Goal: Task Accomplishment & Management: Manage account settings

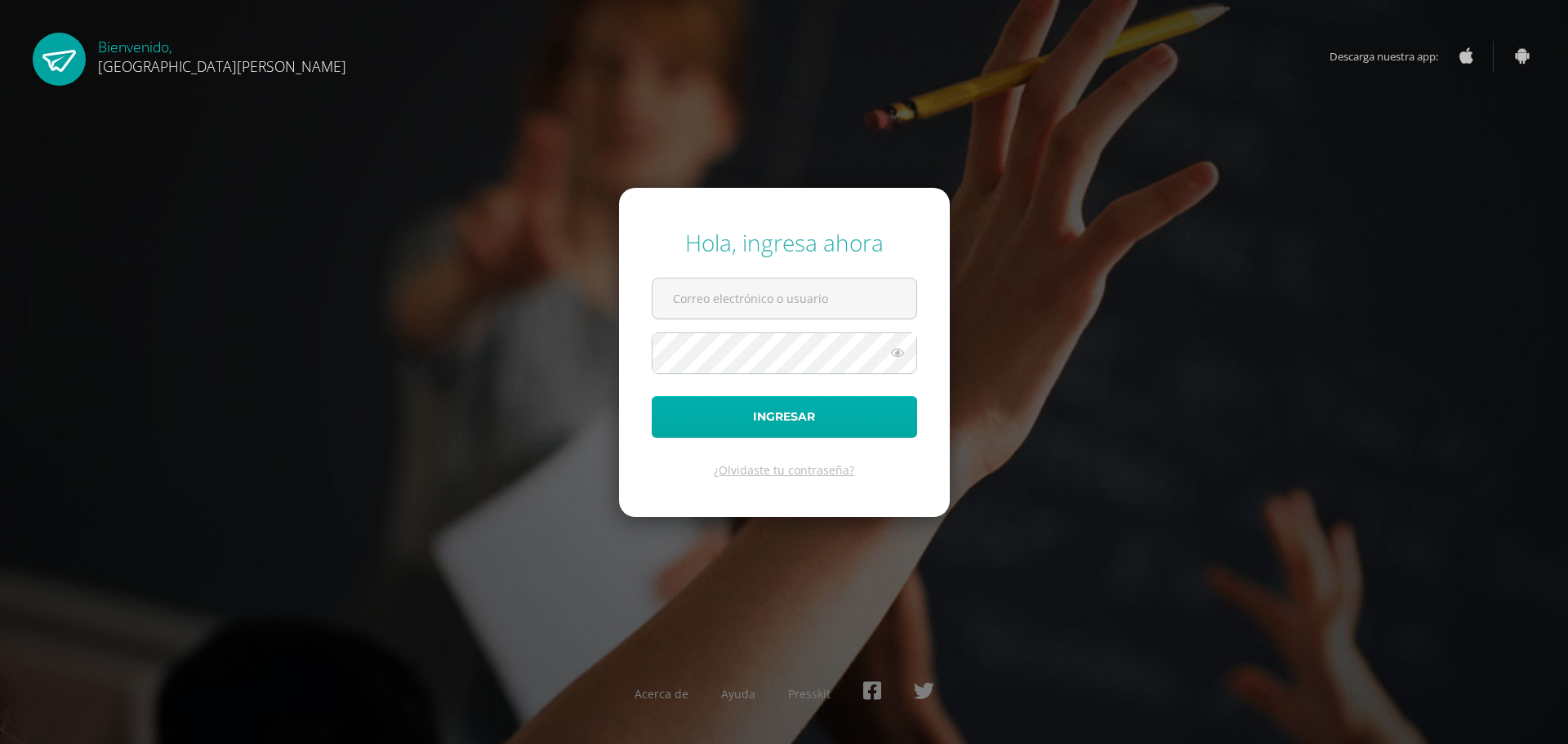
type input "[EMAIL_ADDRESS][DOMAIN_NAME]"
click at [789, 405] on button "Ingresar" at bounding box center [784, 417] width 265 height 42
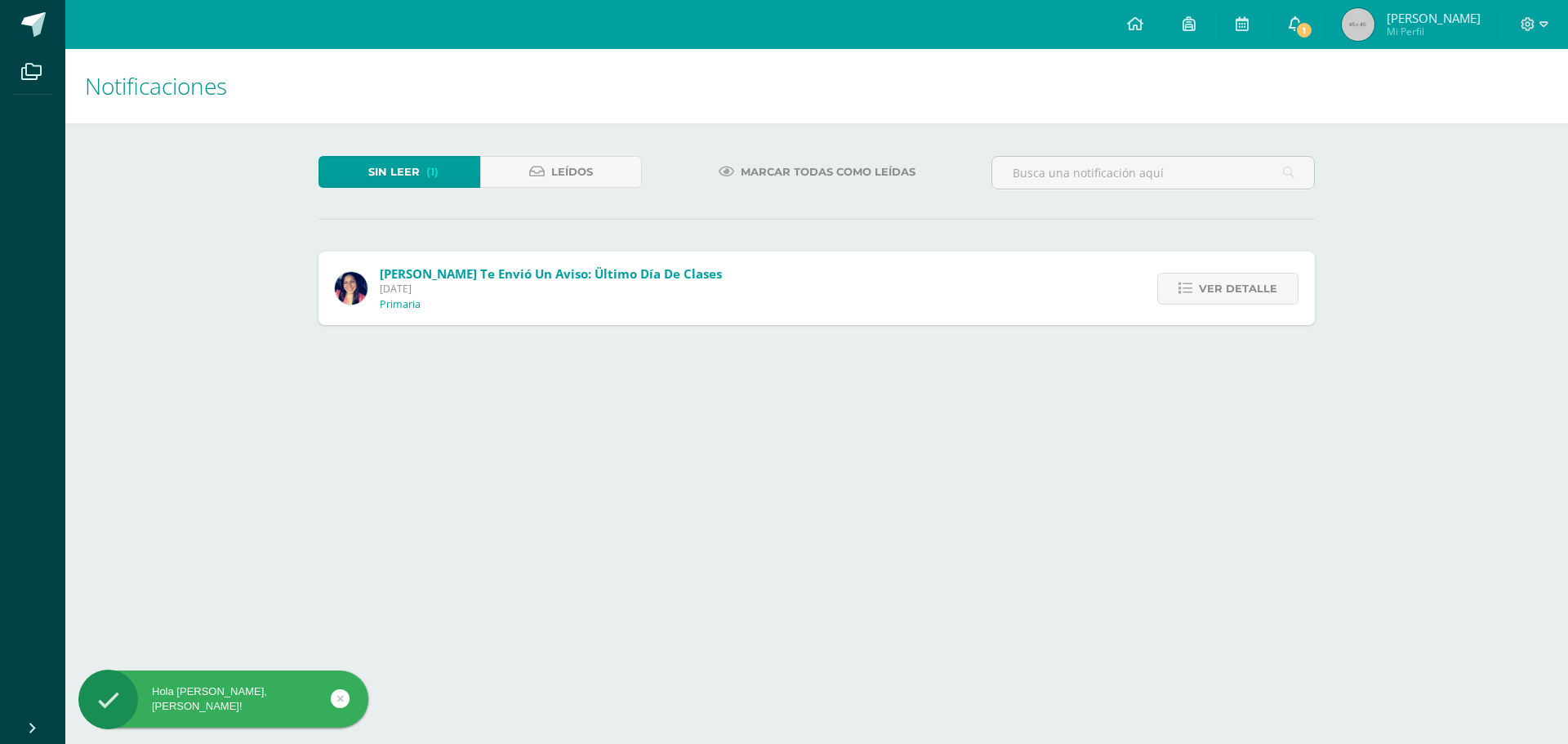
click at [1297, 34] on span "1" at bounding box center [1304, 30] width 18 height 18
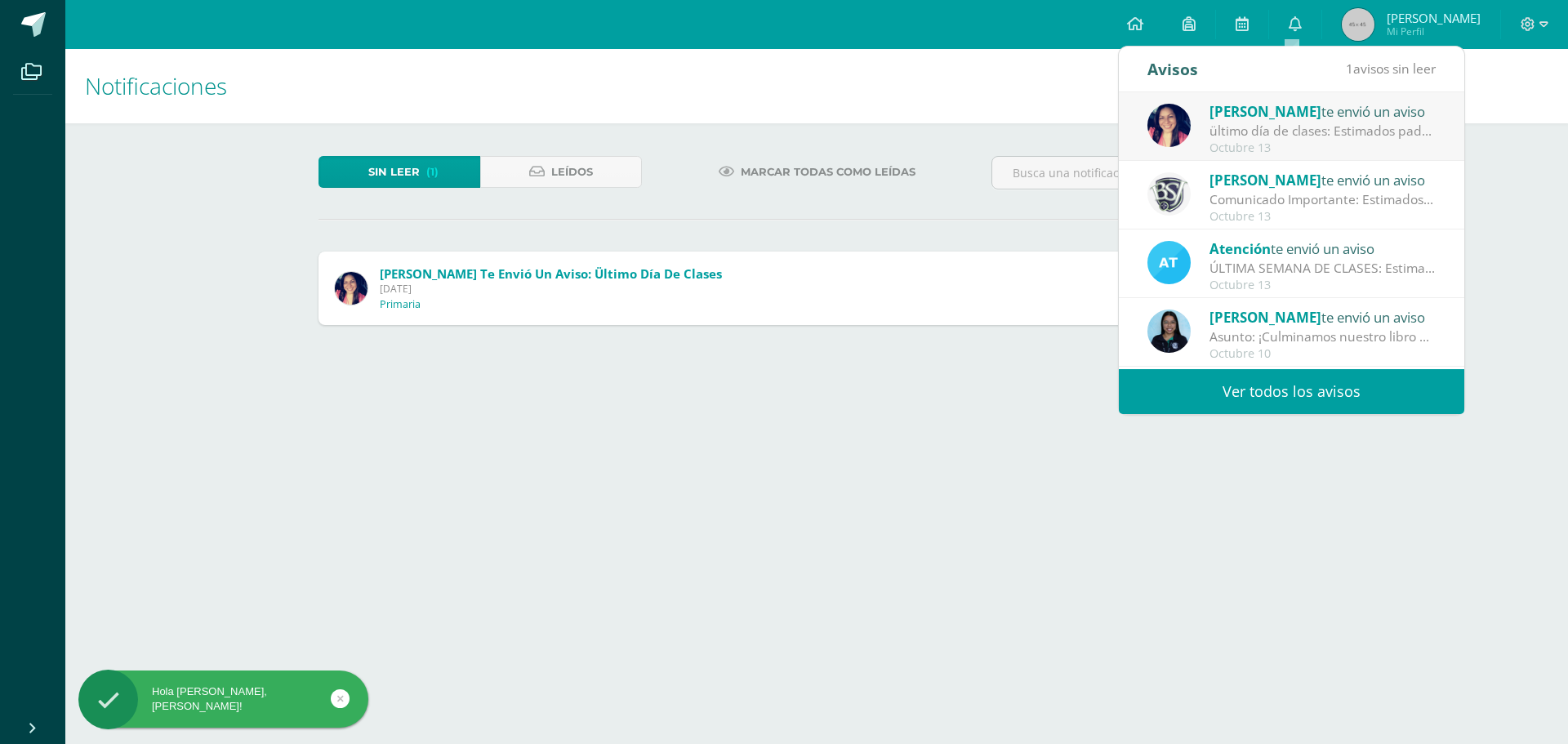
click at [1292, 137] on div "ültimo día de clases: Estimados padres de familia, compartirmos este recordator…" at bounding box center [1322, 131] width 227 height 19
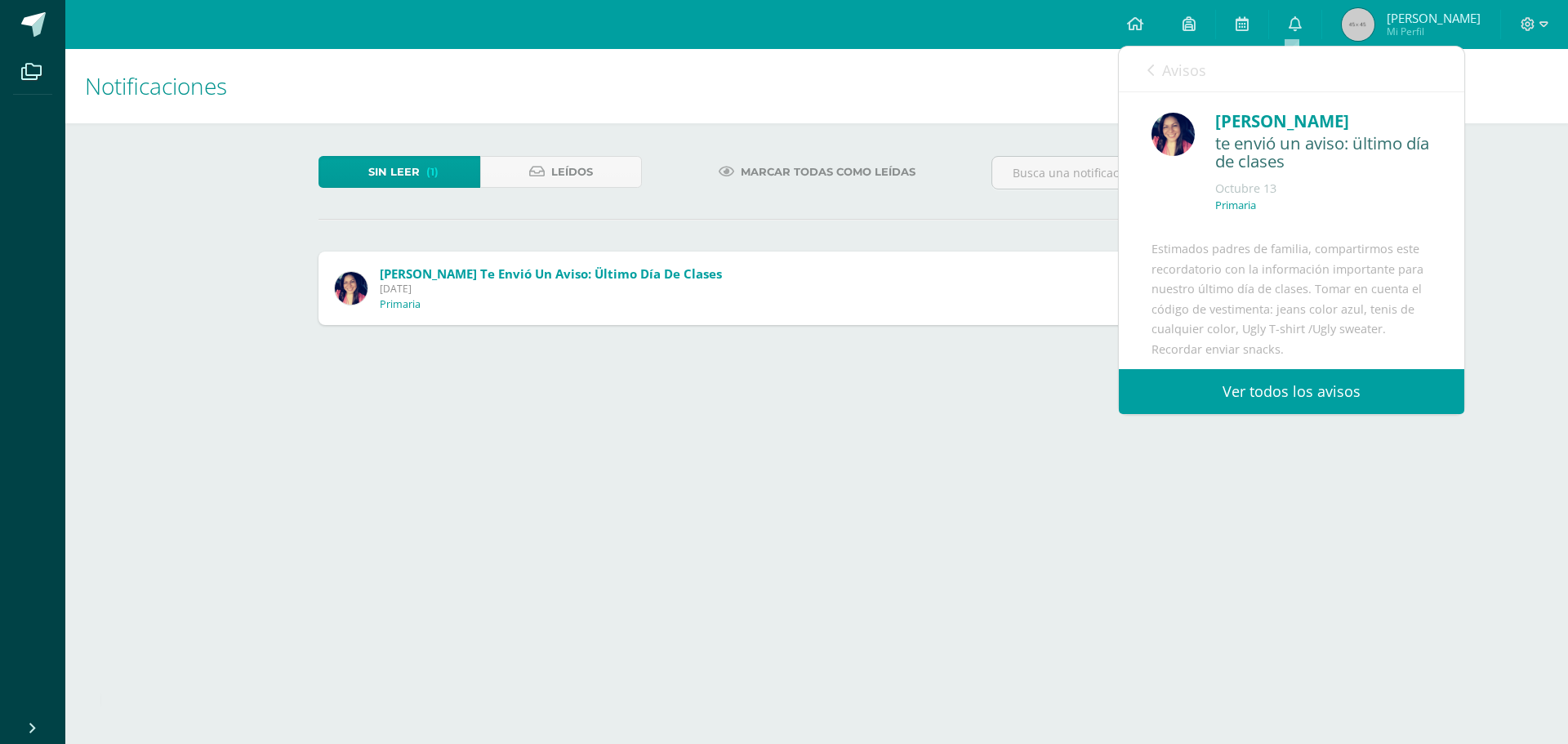
scroll to position [164, 0]
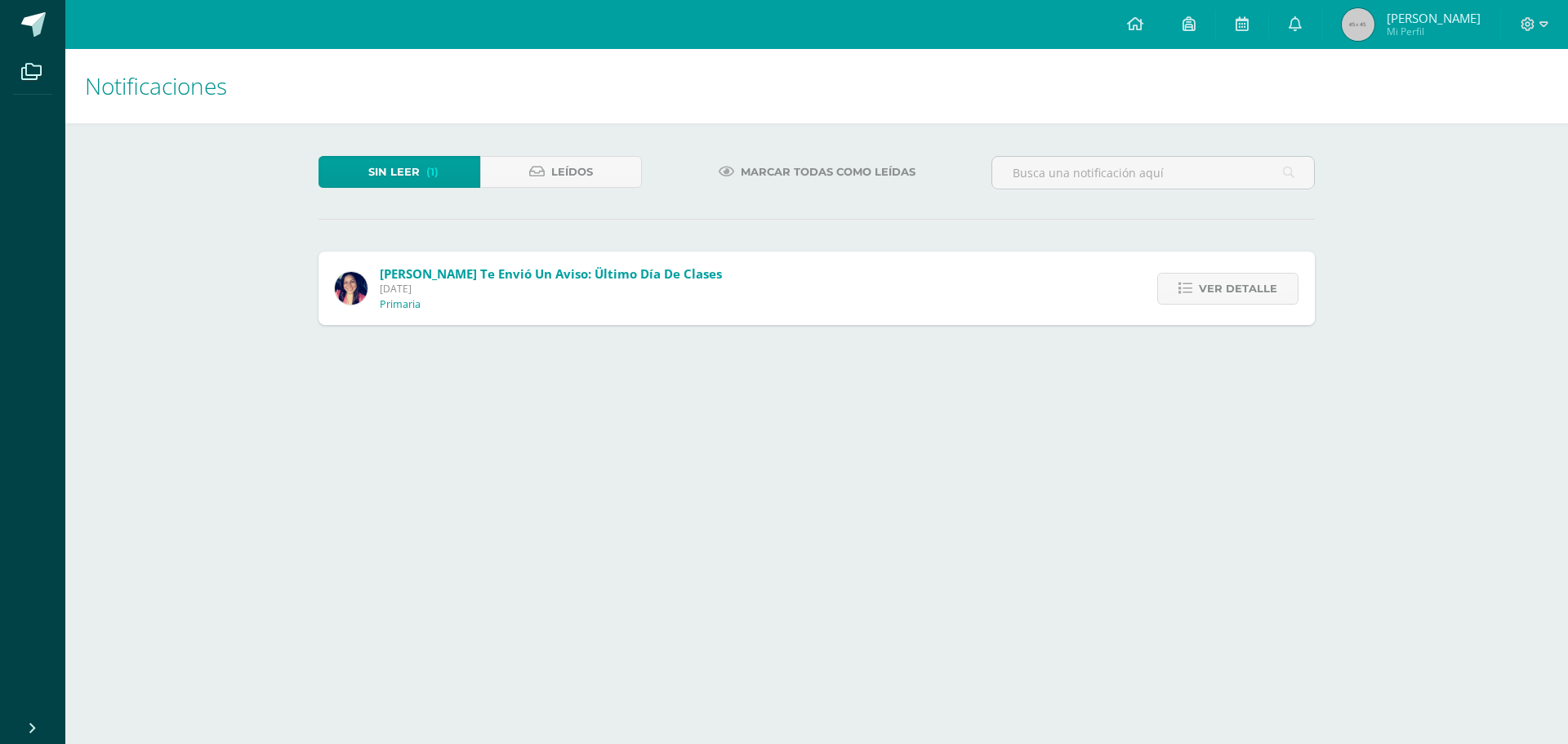
click at [984, 358] on html "Hola Sofia Anna Sabrina, bienvenido a Edoo! Archivos Cerrar panel Configuración…" at bounding box center [784, 179] width 1568 height 358
click at [791, 172] on span "Marcar todas como leídas" at bounding box center [828, 172] width 175 height 31
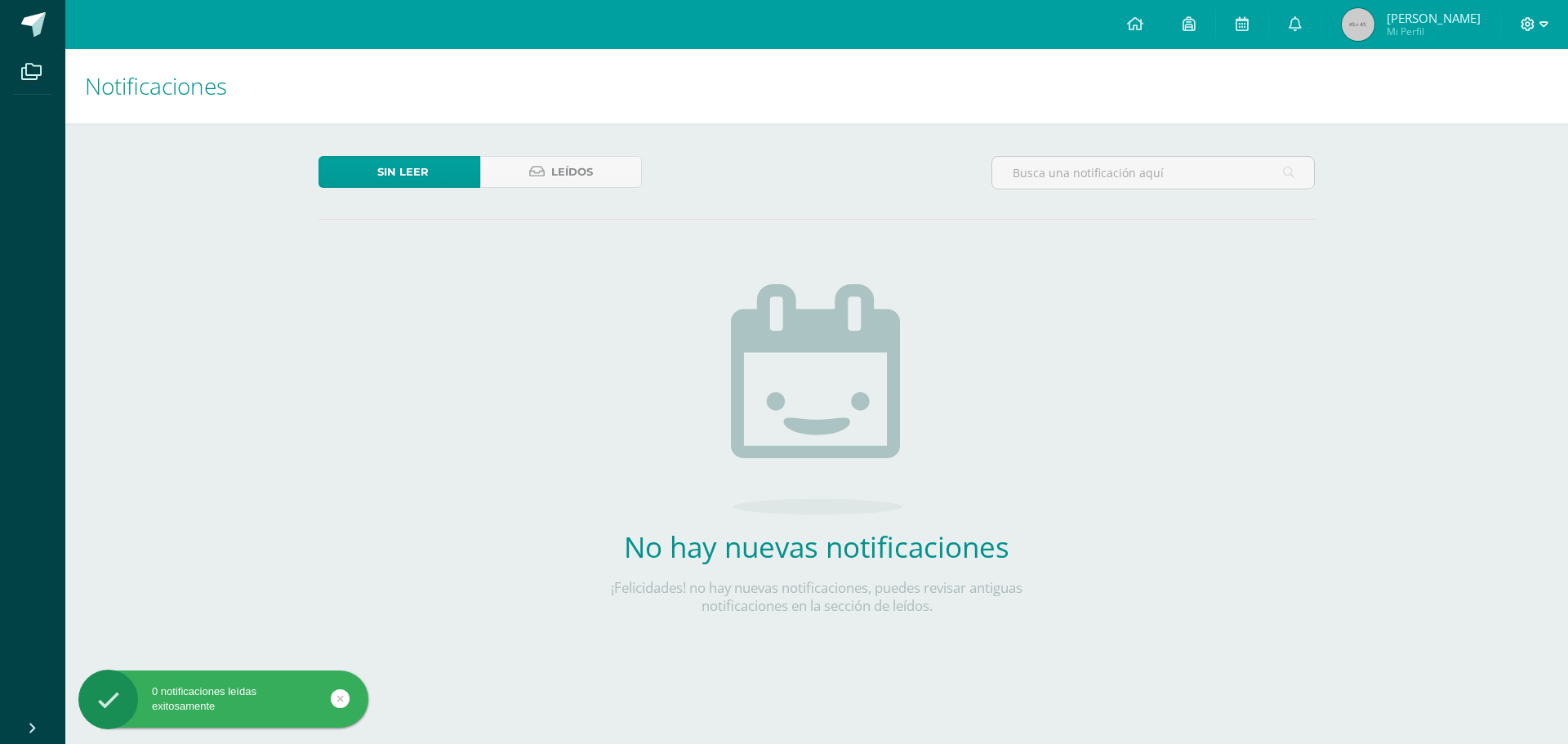
click at [1541, 25] on icon at bounding box center [1543, 24] width 9 height 14
click at [1508, 120] on link "Cerrar sesión" at bounding box center [1483, 111] width 129 height 24
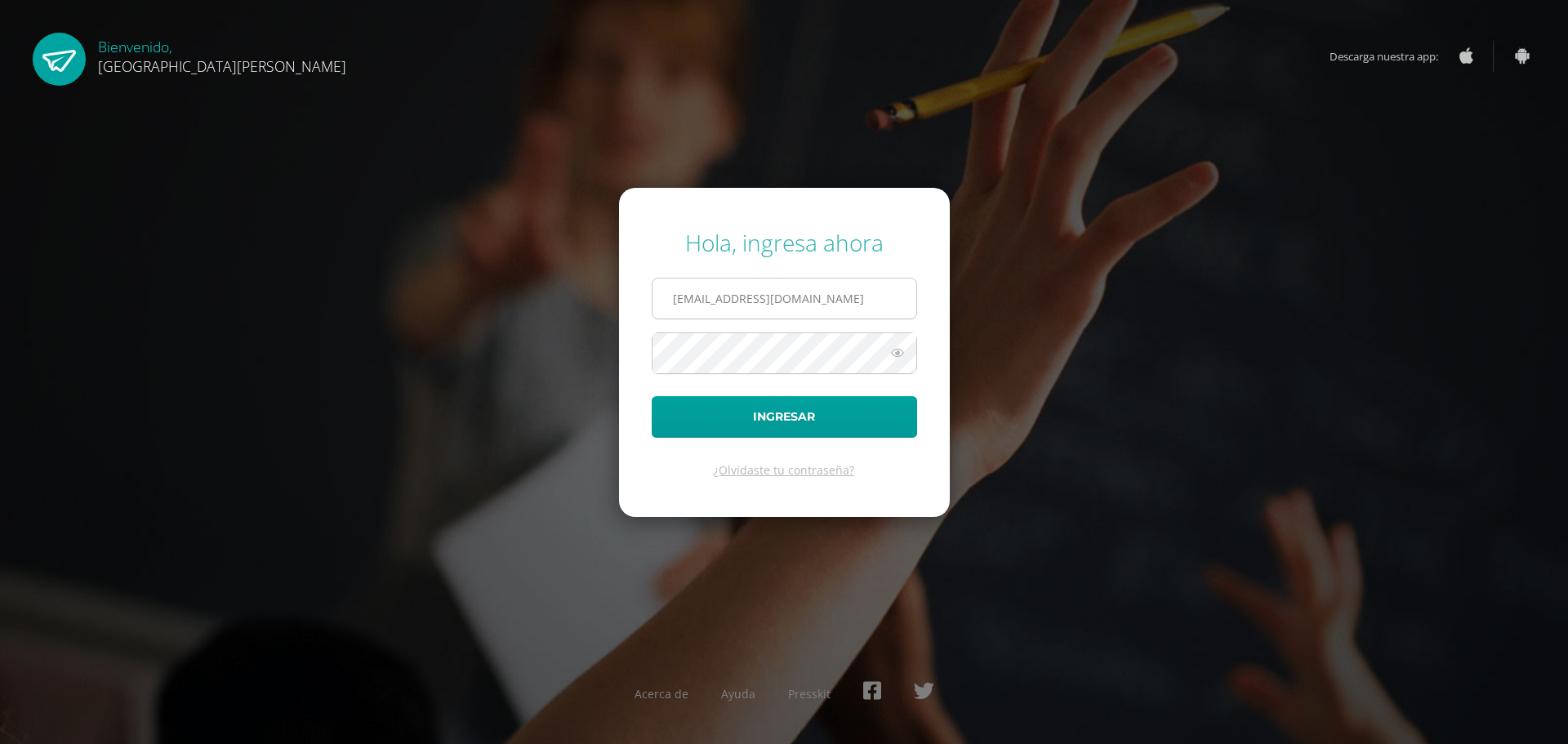
click at [885, 287] on input "[EMAIL_ADDRESS][DOMAIN_NAME]" at bounding box center [784, 298] width 264 height 40
type input "o2001@bilinguesanjuan.edu.gt"
click at [830, 428] on button "Ingresar" at bounding box center [784, 417] width 265 height 42
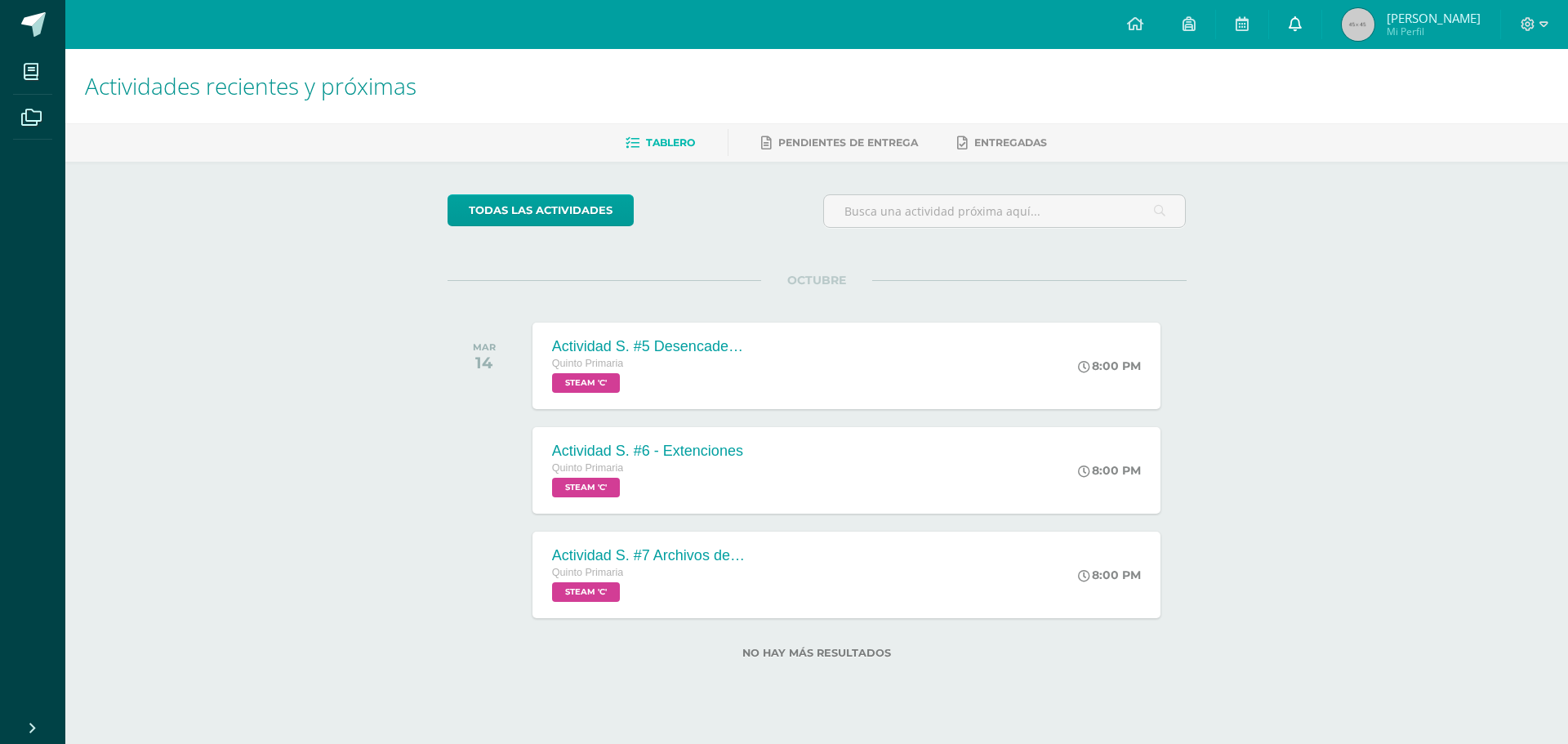
click at [1302, 26] on icon at bounding box center [1295, 23] width 13 height 14
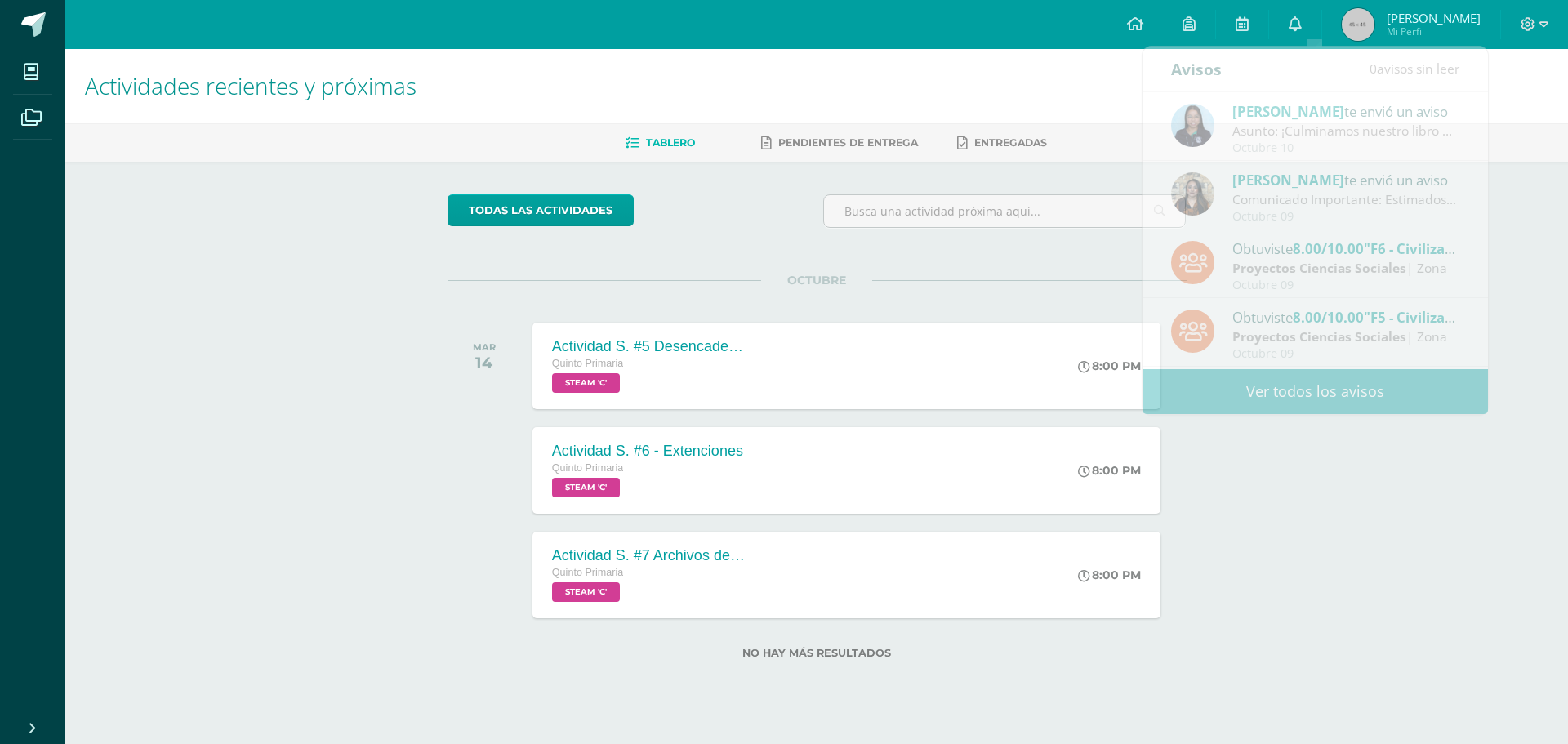
click at [1543, 119] on h1 "Actividades recientes y próximas" at bounding box center [817, 86] width 1464 height 75
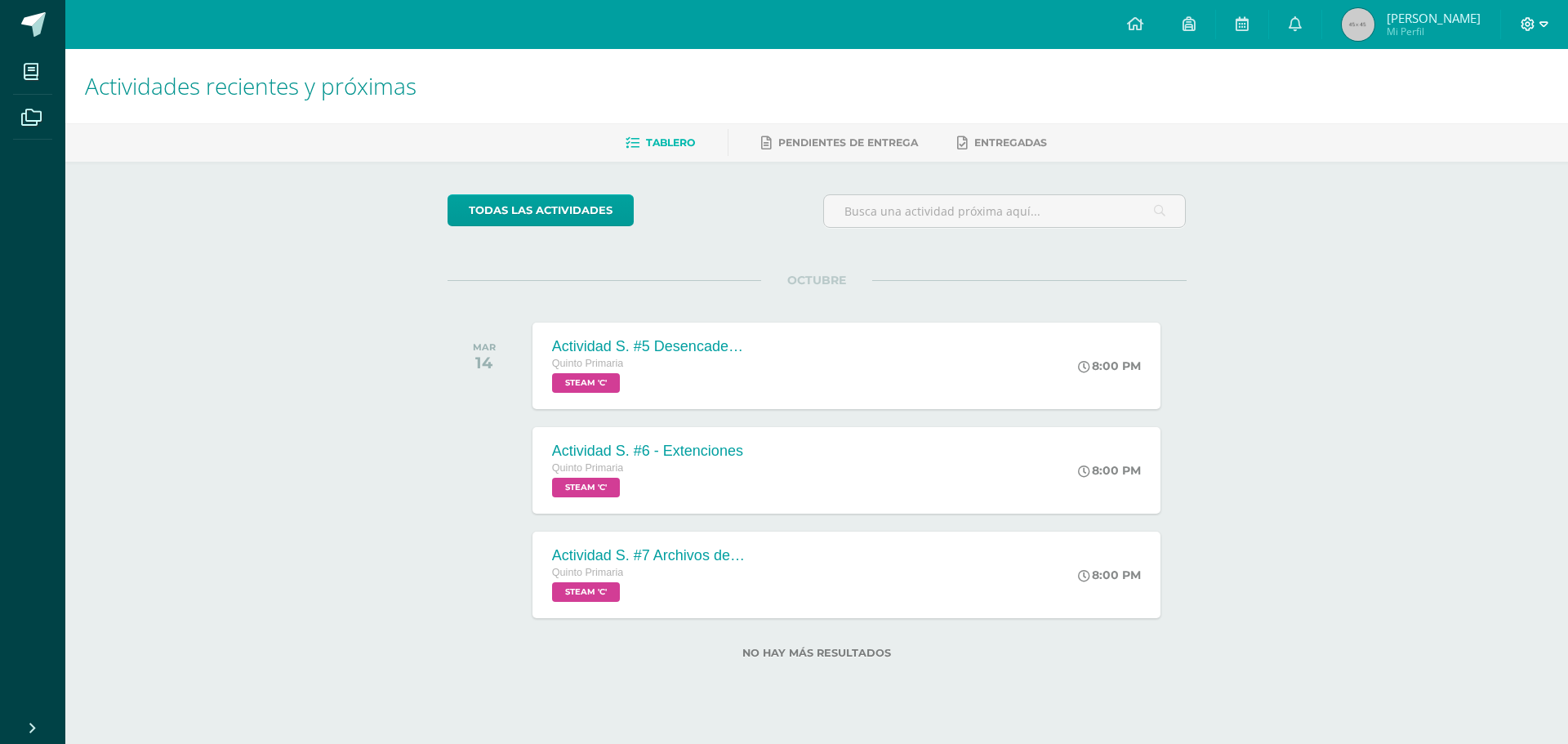
click at [1537, 25] on span at bounding box center [1534, 24] width 28 height 18
click at [1514, 118] on span "Cerrar sesión" at bounding box center [1491, 111] width 74 height 15
